Goal: Task Accomplishment & Management: Complete application form

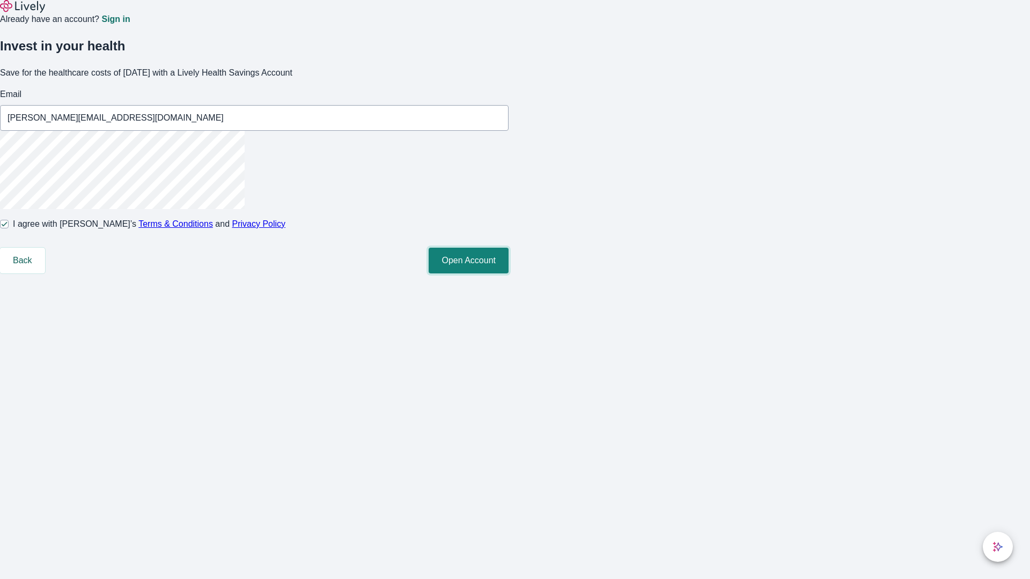
click at [508, 273] on button "Open Account" at bounding box center [468, 261] width 80 height 26
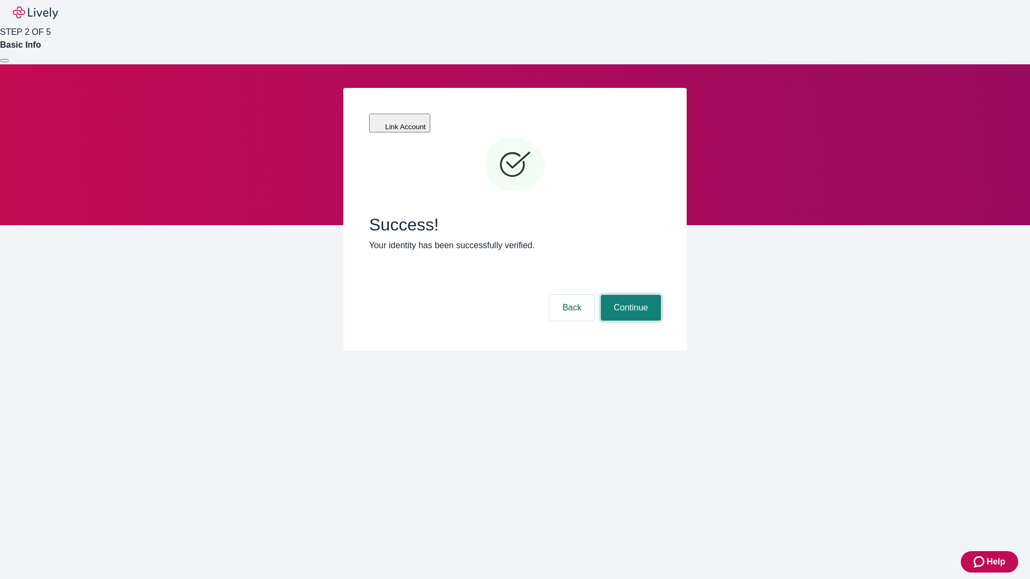
click at [629, 295] on button "Continue" at bounding box center [631, 308] width 60 height 26
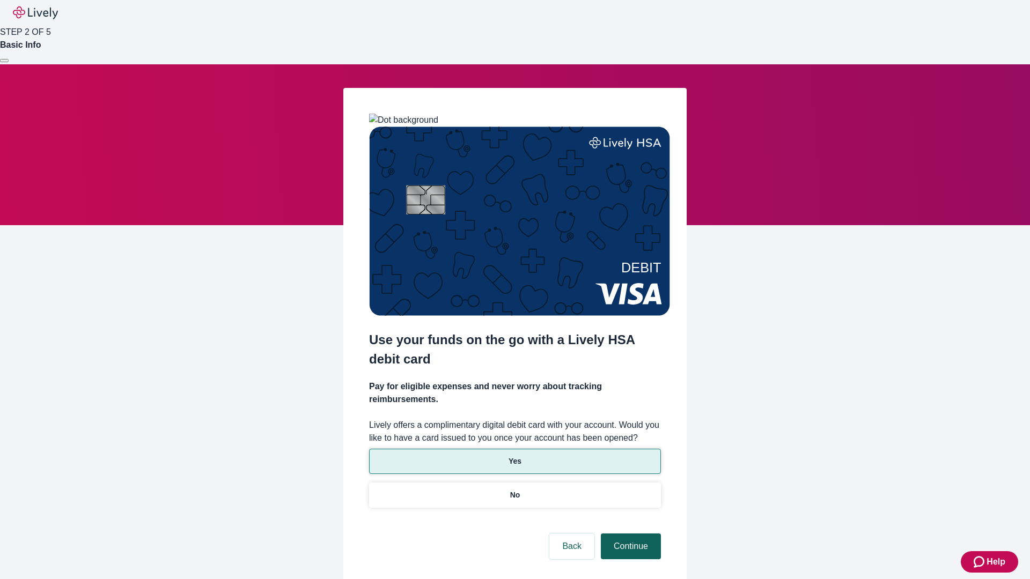
click at [514, 456] on p "Yes" at bounding box center [514, 461] width 13 height 11
click at [629, 534] on button "Continue" at bounding box center [631, 547] width 60 height 26
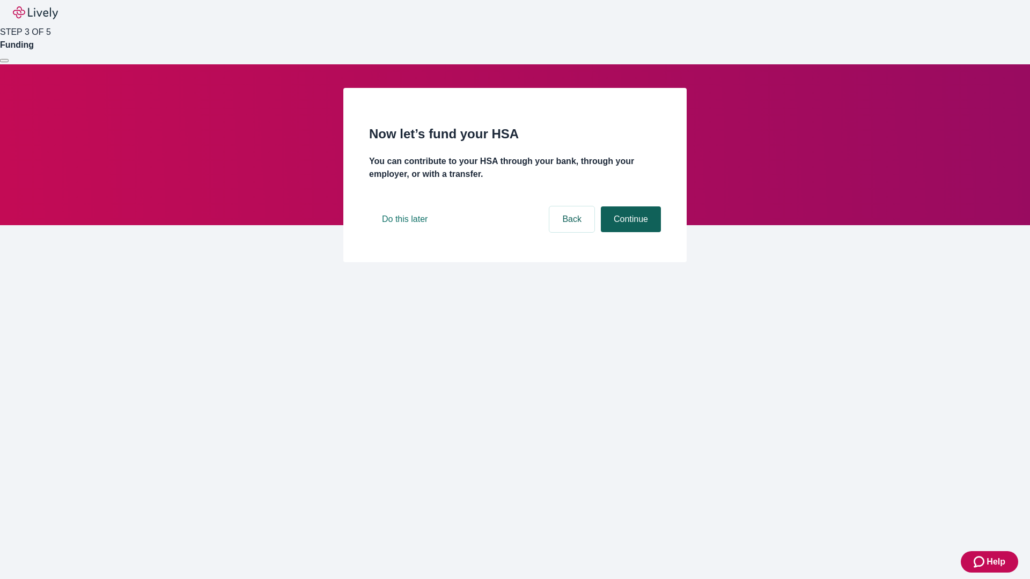
click at [629, 232] on button "Continue" at bounding box center [631, 219] width 60 height 26
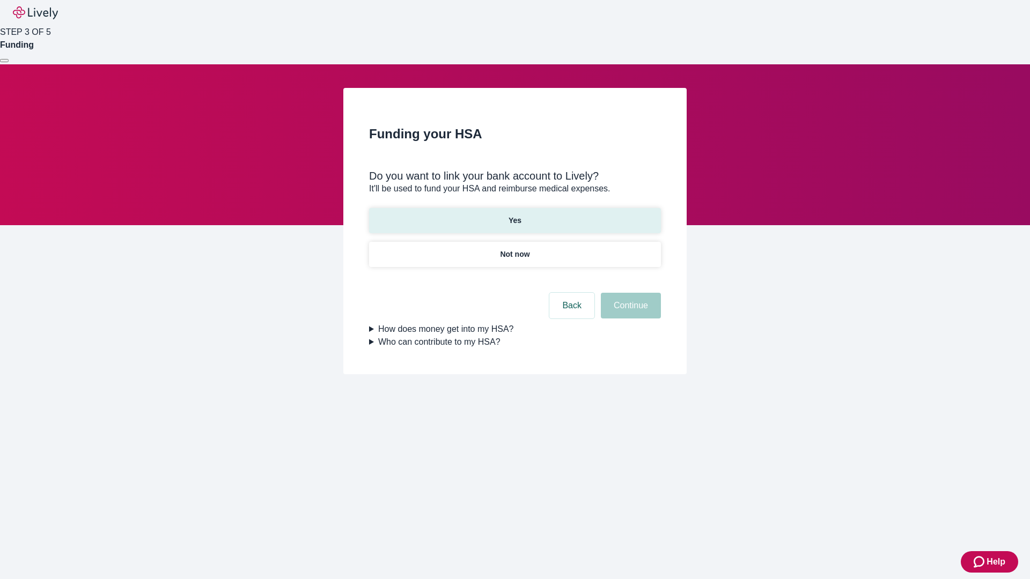
click at [514, 215] on p "Yes" at bounding box center [514, 220] width 13 height 11
click at [629, 293] on button "Continue" at bounding box center [631, 306] width 60 height 26
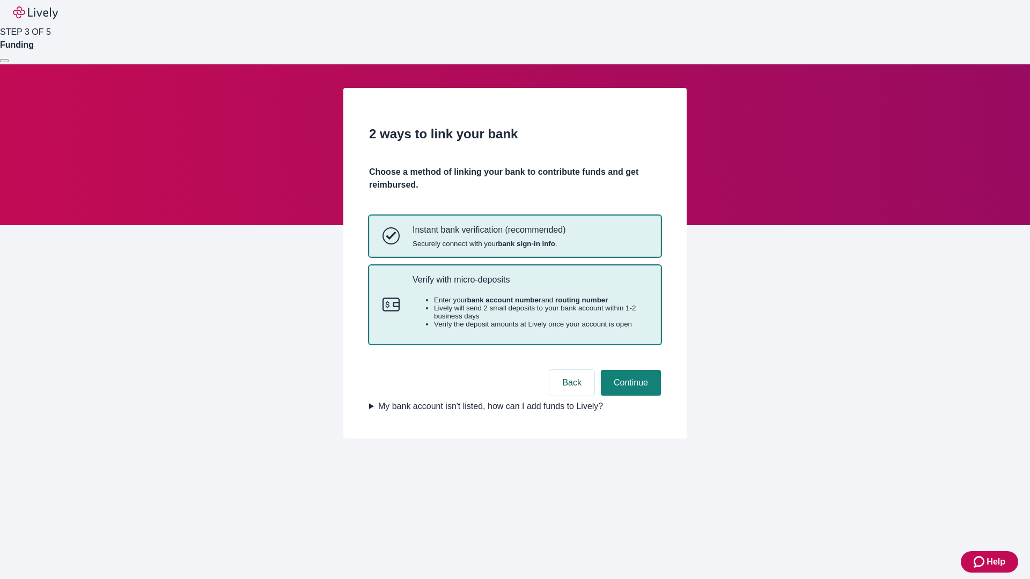
click at [529, 285] on p "Verify with micro-deposits" at bounding box center [529, 280] width 235 height 10
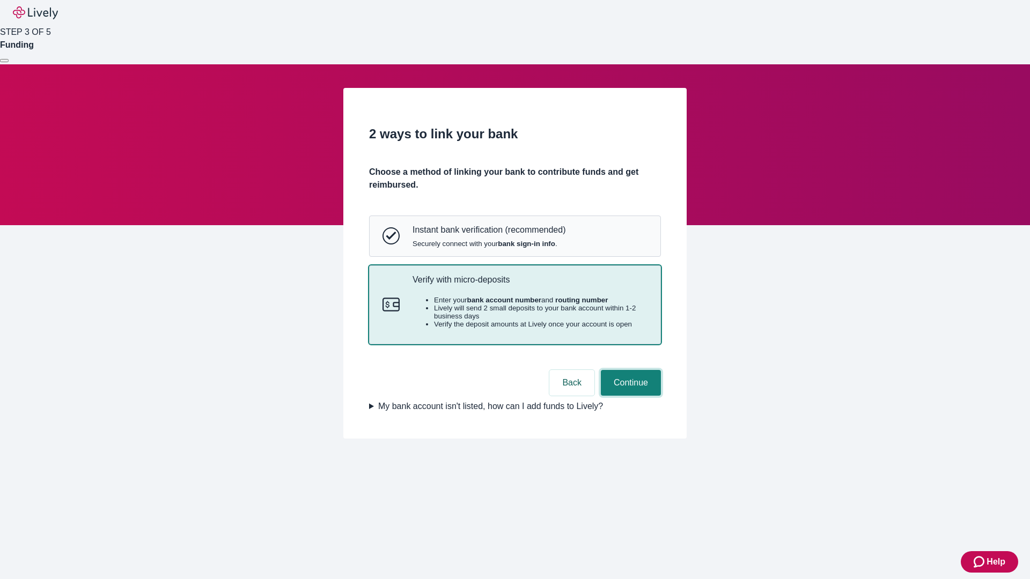
click at [629, 396] on button "Continue" at bounding box center [631, 383] width 60 height 26
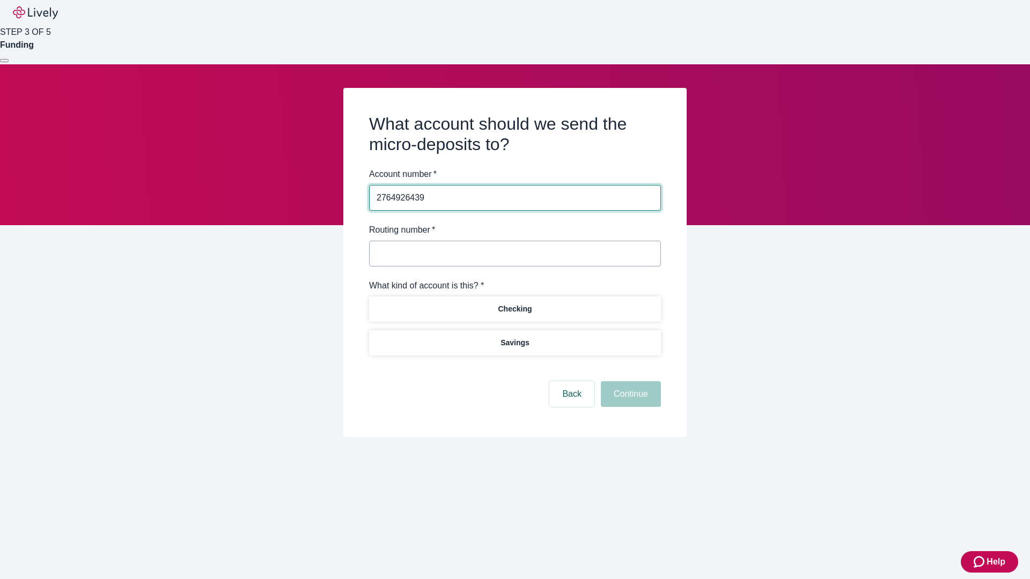
type input "2764926439"
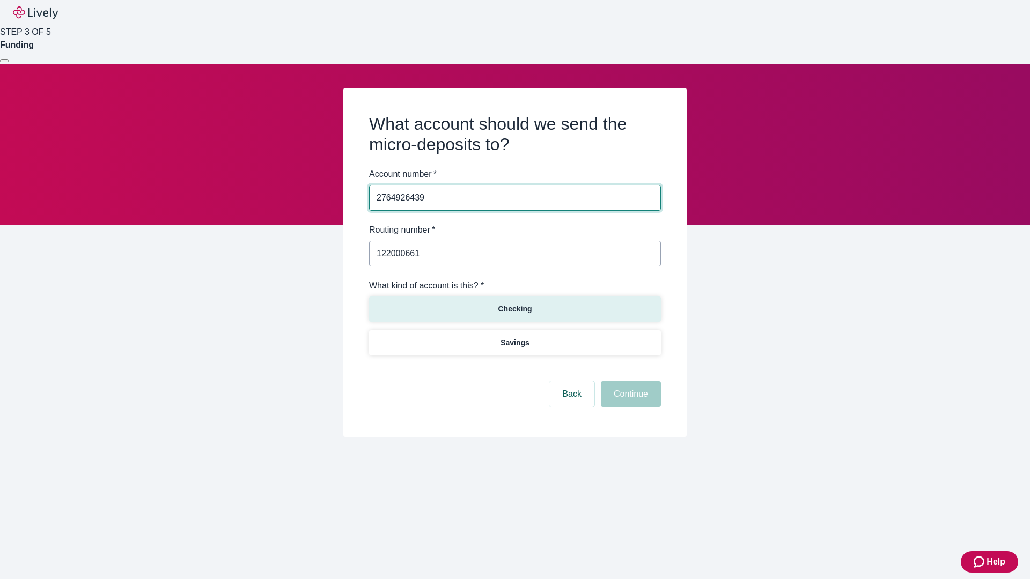
type input "122000661"
click at [514, 308] on p "Checking" at bounding box center [515, 308] width 34 height 11
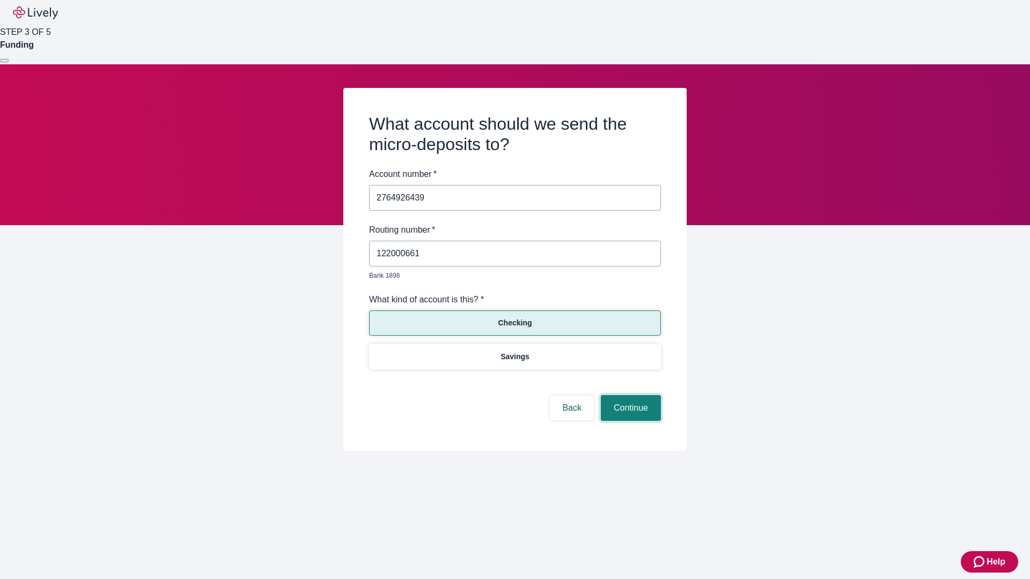
click at [629, 396] on button "Continue" at bounding box center [631, 408] width 60 height 26
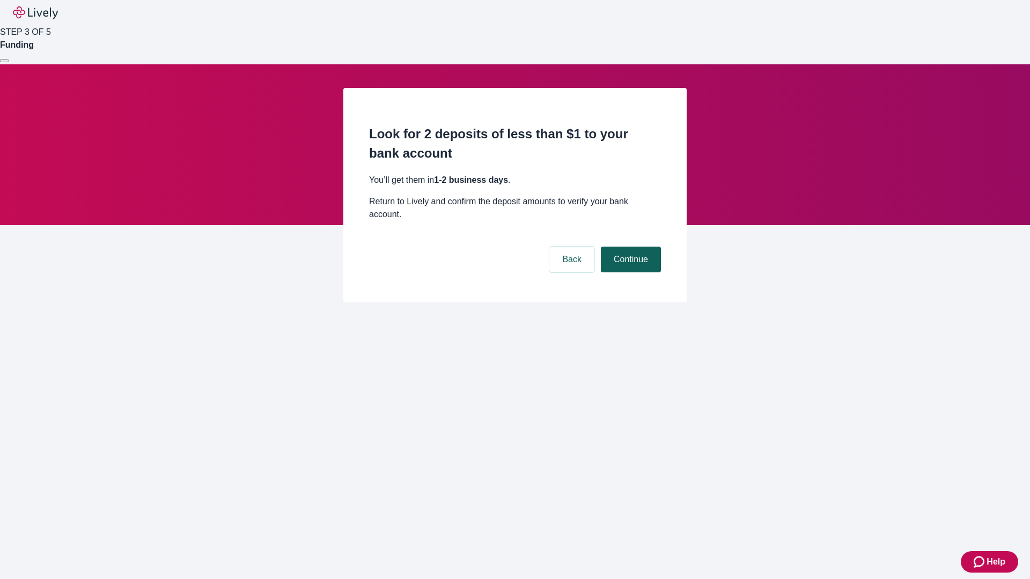
click at [629, 247] on button "Continue" at bounding box center [631, 260] width 60 height 26
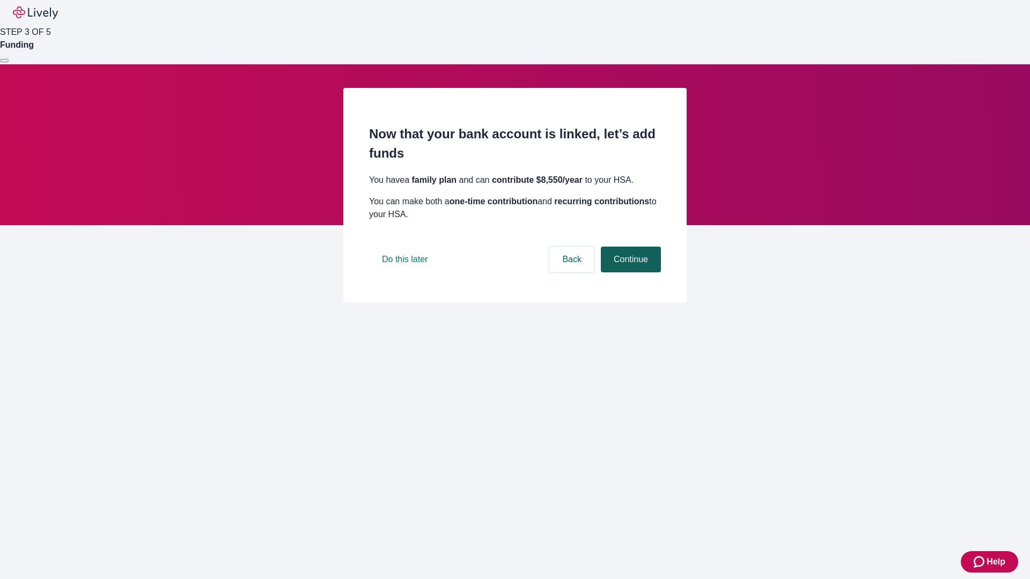
click at [629, 272] on button "Continue" at bounding box center [631, 260] width 60 height 26
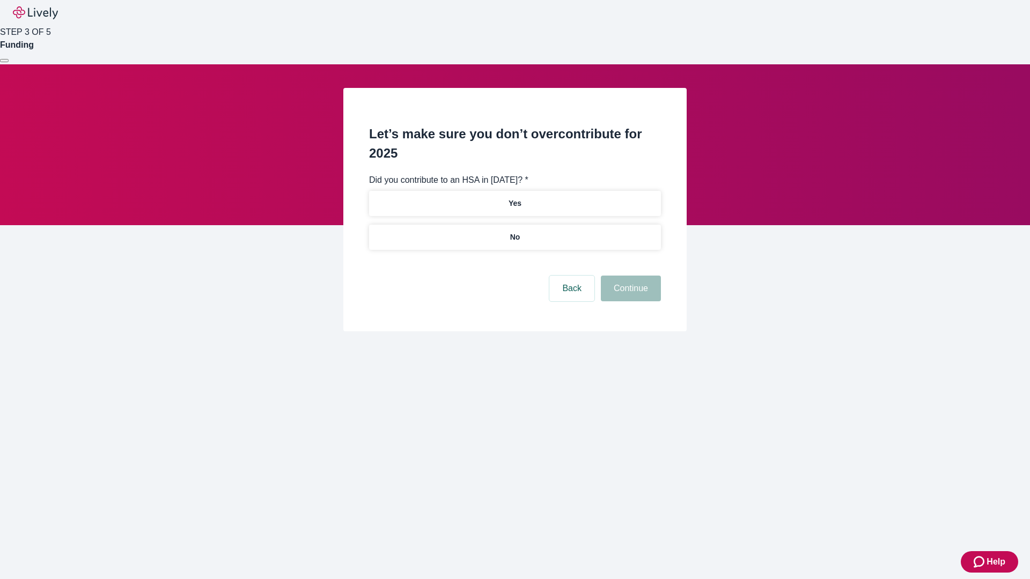
click at [514, 232] on p "No" at bounding box center [515, 237] width 10 height 11
click at [629, 276] on button "Continue" at bounding box center [631, 289] width 60 height 26
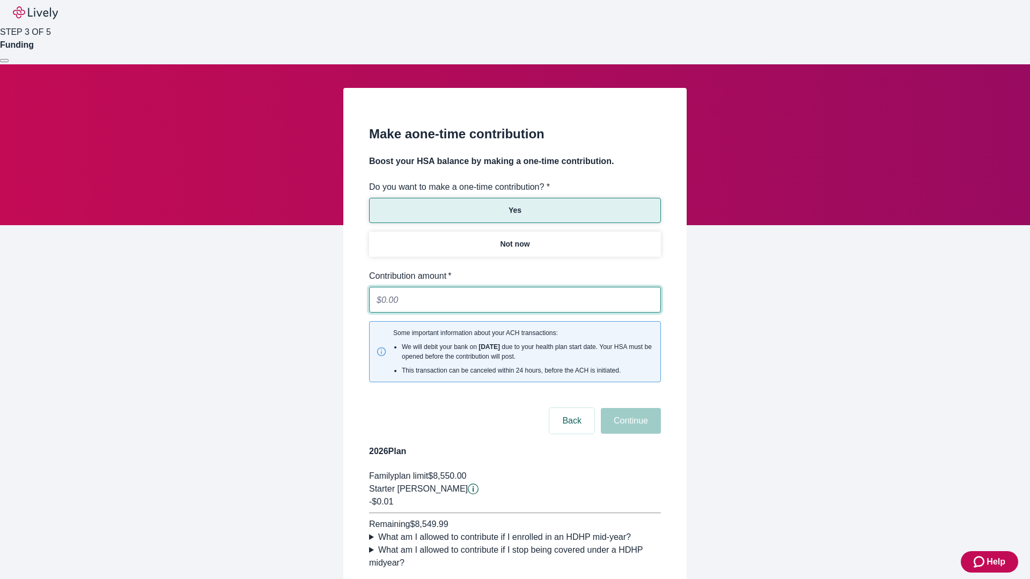
type input "0.01"
click at [629, 408] on button "Continue" at bounding box center [631, 421] width 60 height 26
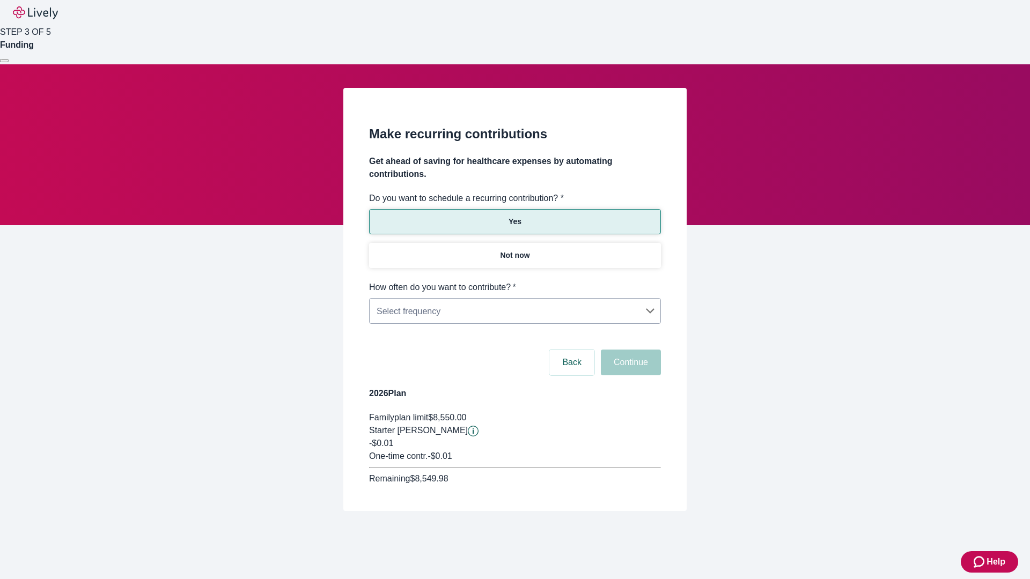
click at [514, 281] on body "Help STEP 3 OF 5 Funding Make recurring contributions Get ahead of saving for h…" at bounding box center [515, 281] width 1030 height 562
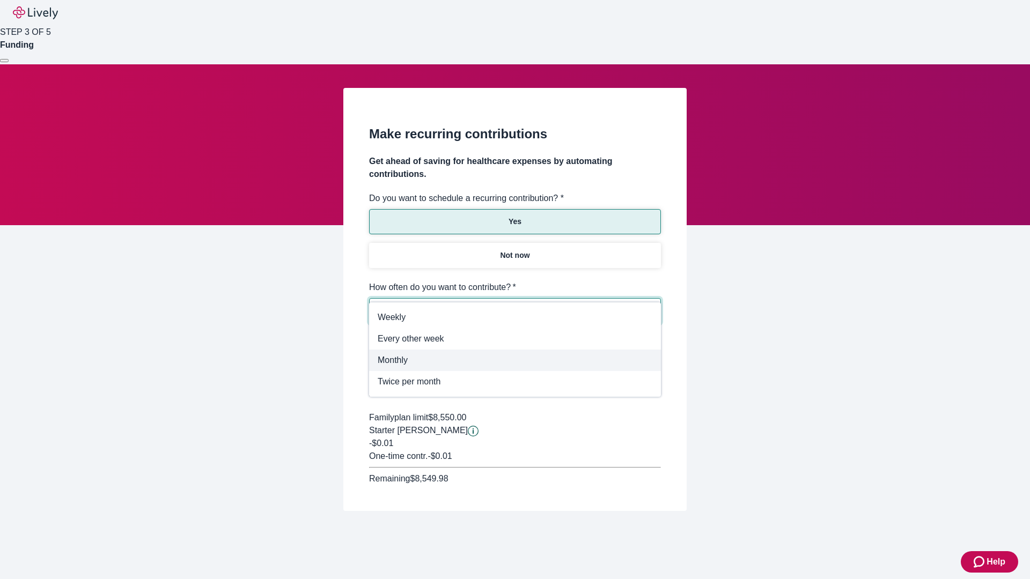
click at [515, 360] on span "Monthly" at bounding box center [514, 360] width 275 height 13
type input "Monthly"
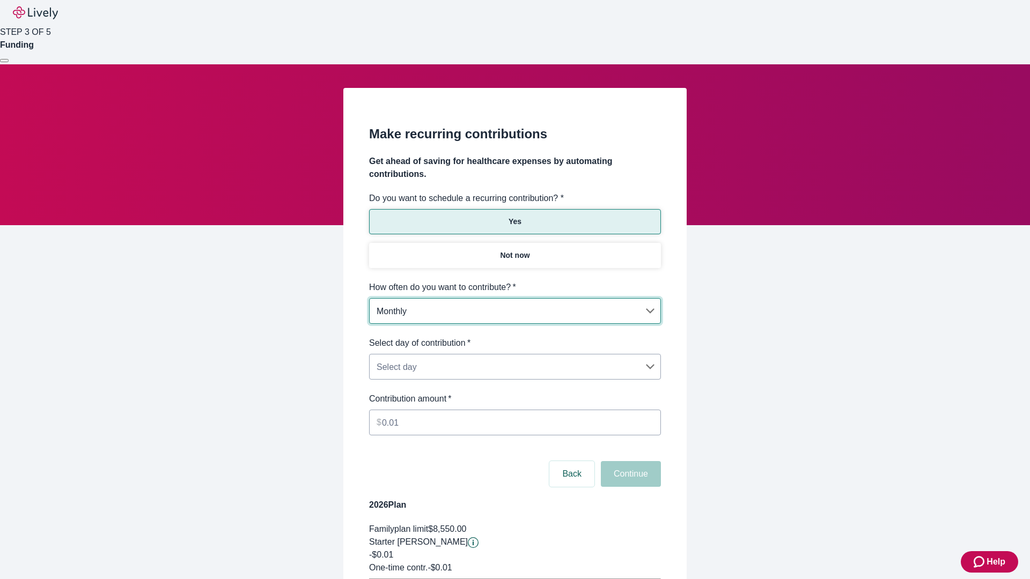
click at [514, 337] on body "Help STEP 3 OF 5 Funding Make recurring contributions Get ahead of saving for h…" at bounding box center [515, 337] width 1030 height 674
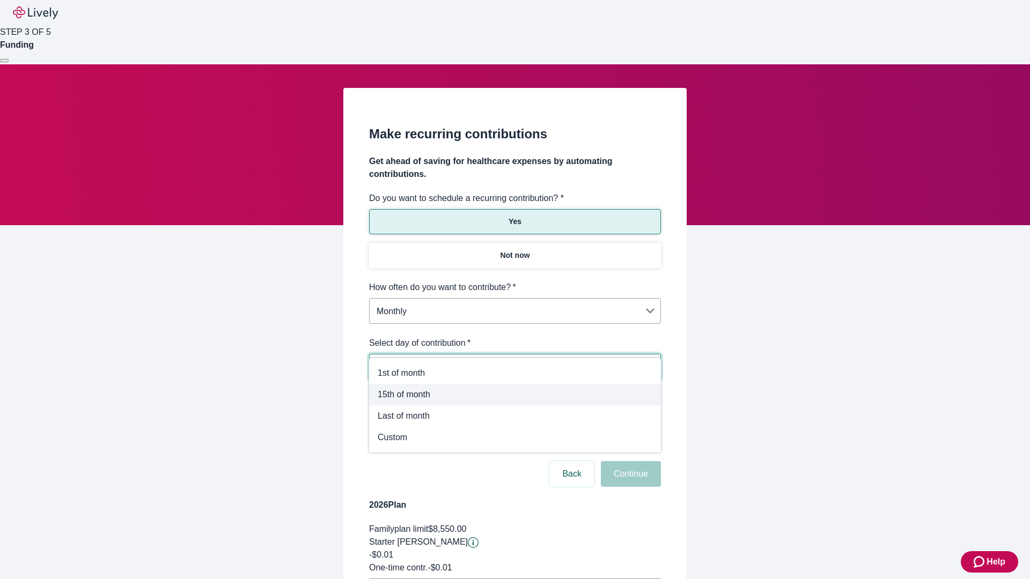
click at [515, 395] on span "15th of month" at bounding box center [514, 394] width 275 height 13
type input "Monthly15th"
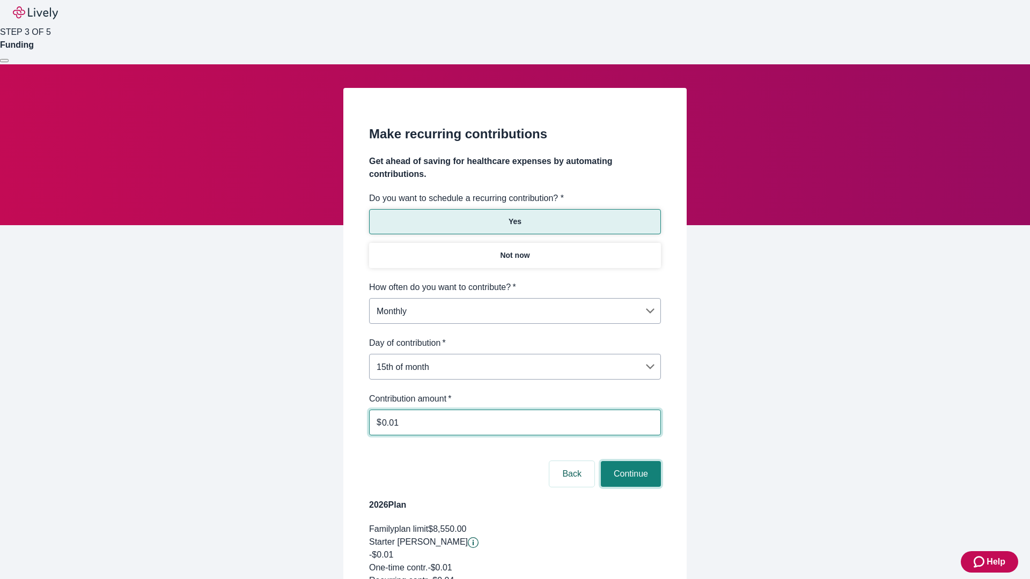
click at [629, 461] on button "Continue" at bounding box center [631, 474] width 60 height 26
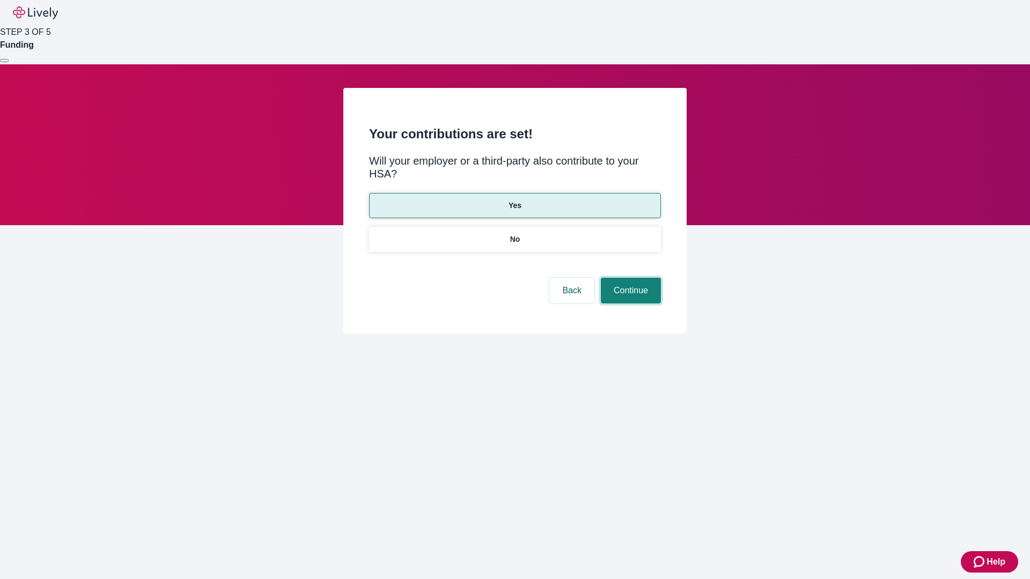
click at [629, 278] on button "Continue" at bounding box center [631, 291] width 60 height 26
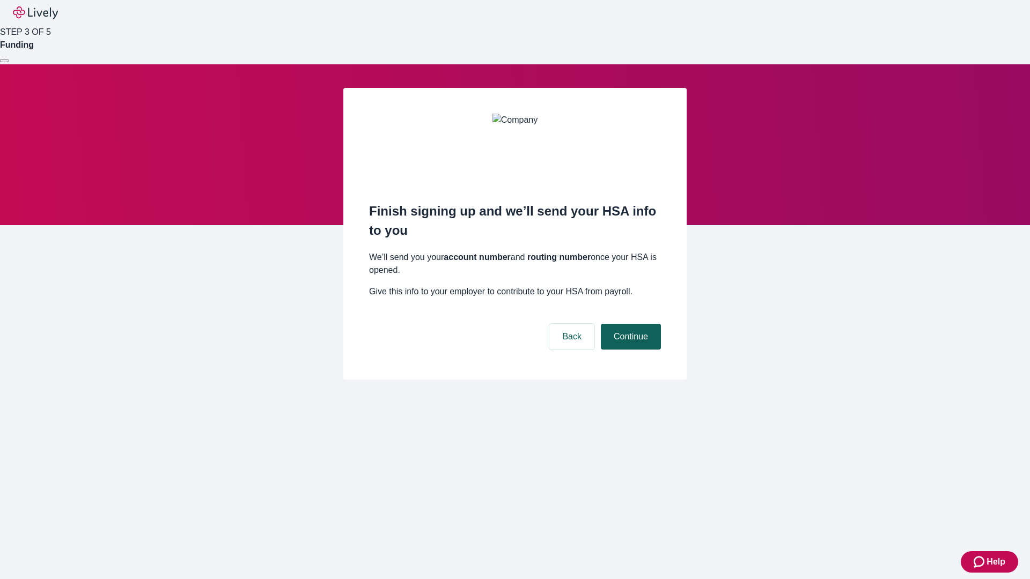
click at [629, 324] on button "Continue" at bounding box center [631, 337] width 60 height 26
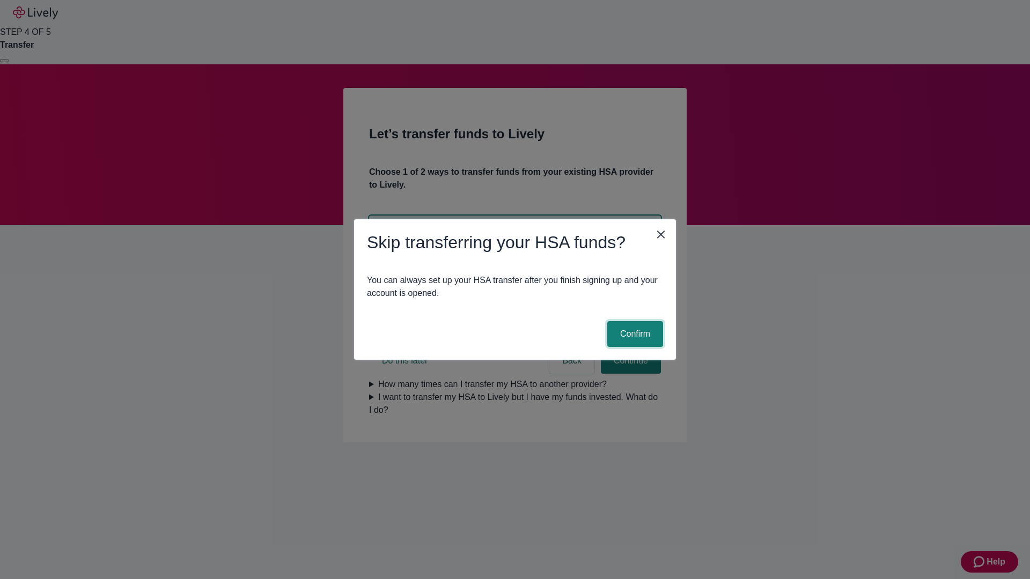
click at [633, 334] on button "Confirm" at bounding box center [635, 334] width 56 height 26
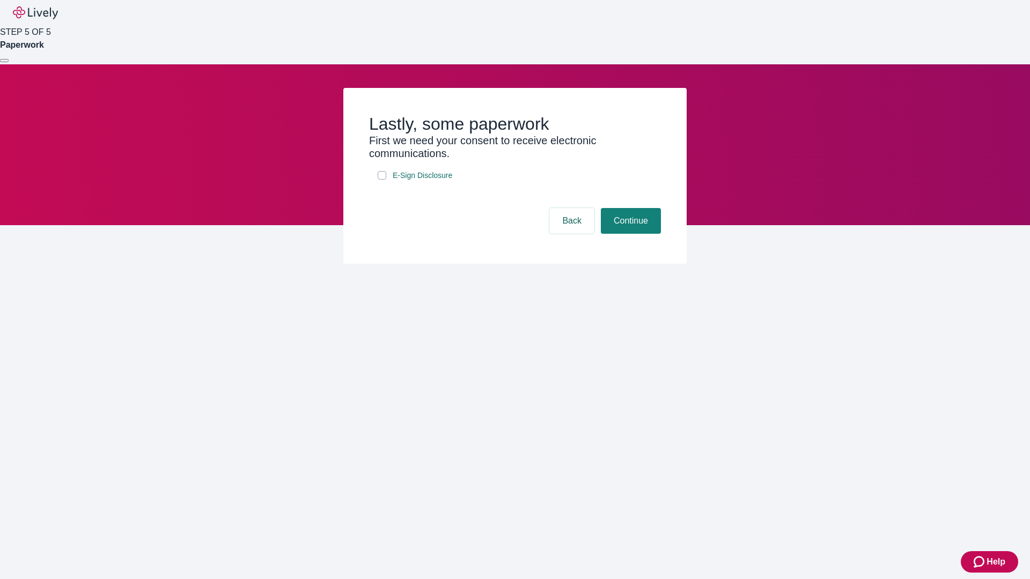
click at [382, 180] on input "E-Sign Disclosure" at bounding box center [381, 175] width 9 height 9
checkbox input "true"
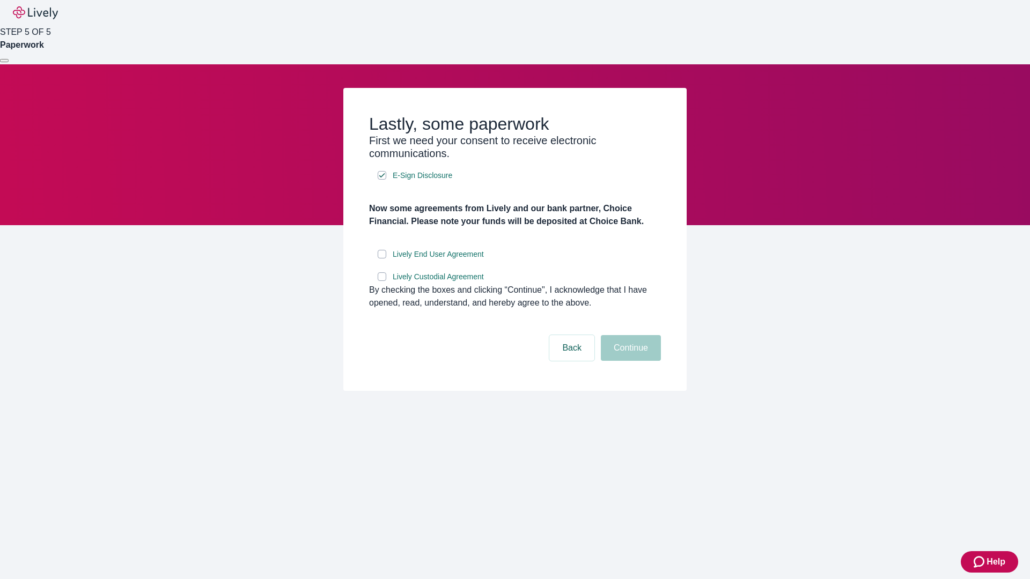
click at [382, 258] on input "Lively End User Agreement" at bounding box center [381, 254] width 9 height 9
checkbox input "true"
click at [382, 281] on input "Lively Custodial Agreement" at bounding box center [381, 276] width 9 height 9
checkbox input "true"
click at [629, 361] on button "Continue" at bounding box center [631, 348] width 60 height 26
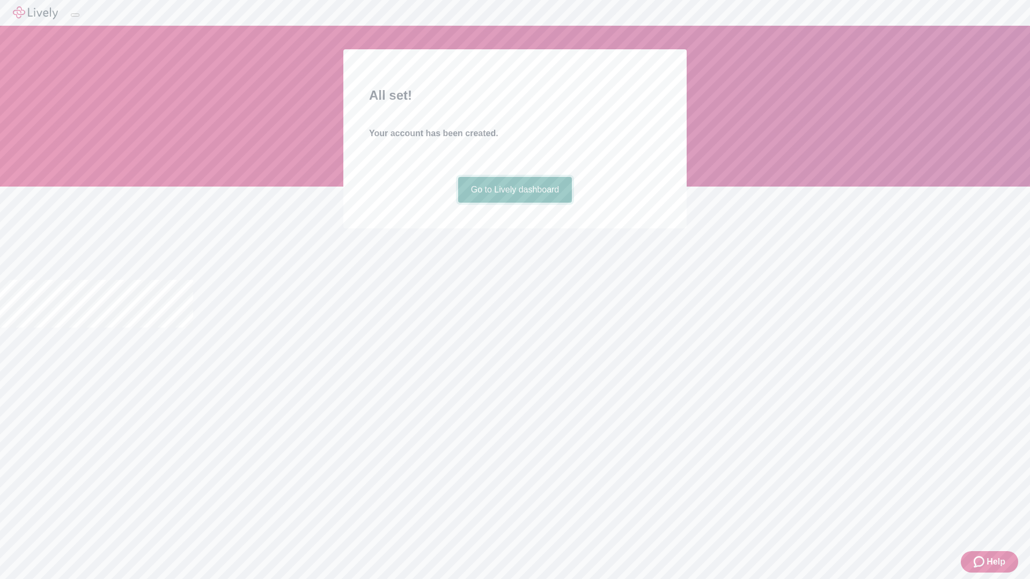
click at [514, 203] on link "Go to Lively dashboard" at bounding box center [515, 190] width 114 height 26
